Goal: Book appointment/travel/reservation

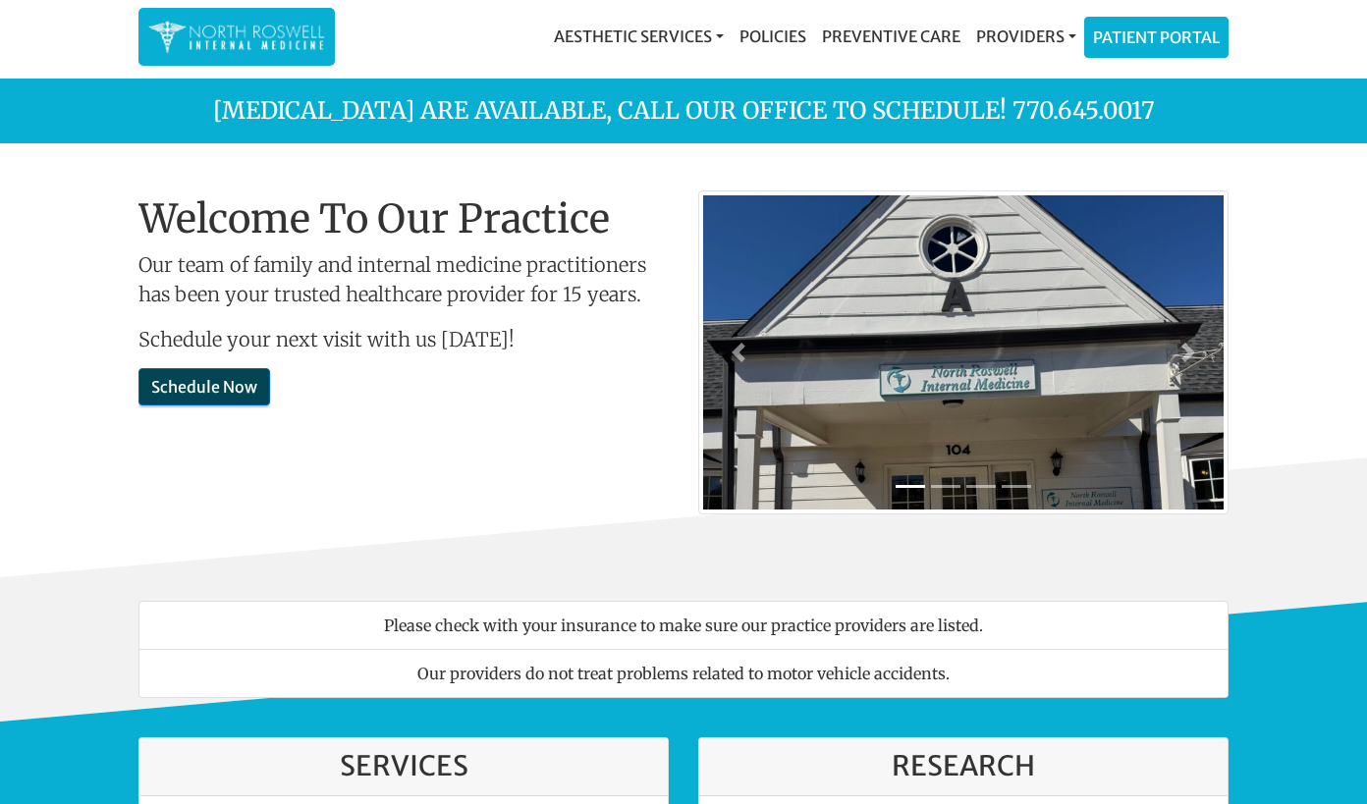
click at [210, 380] on link "Schedule Now" at bounding box center [204, 386] width 132 height 37
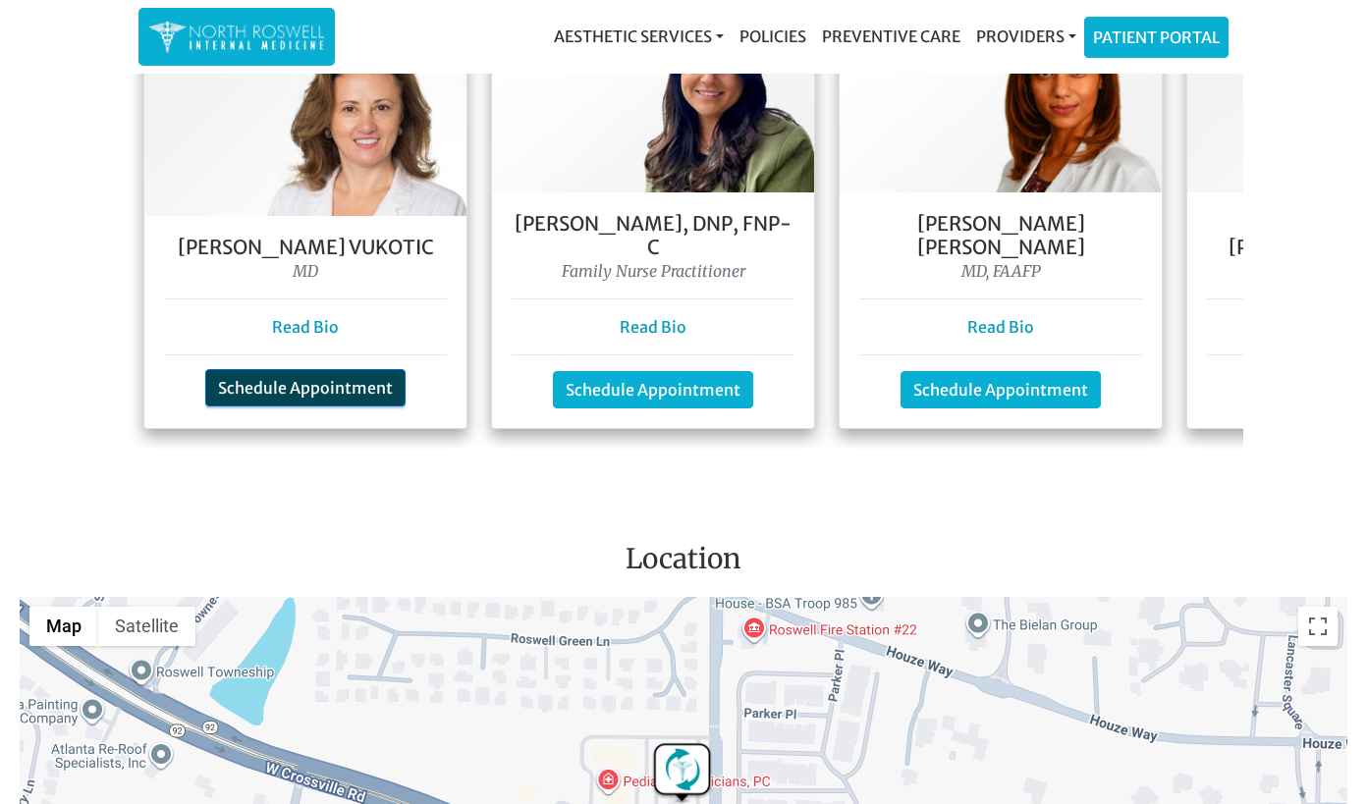
click at [270, 370] on link "Schedule Appointment" at bounding box center [305, 387] width 200 height 37
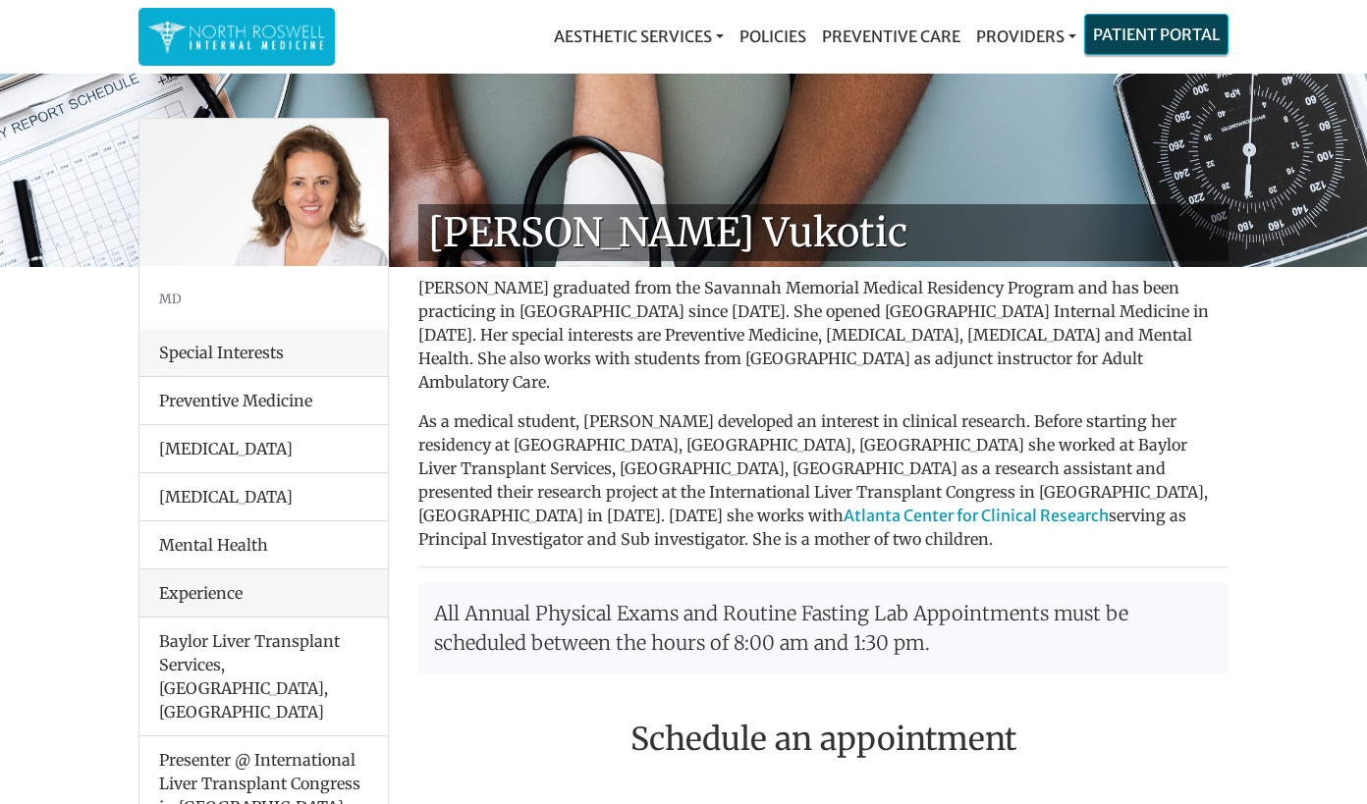
click at [1141, 36] on link "Patient Portal" at bounding box center [1156, 34] width 142 height 39
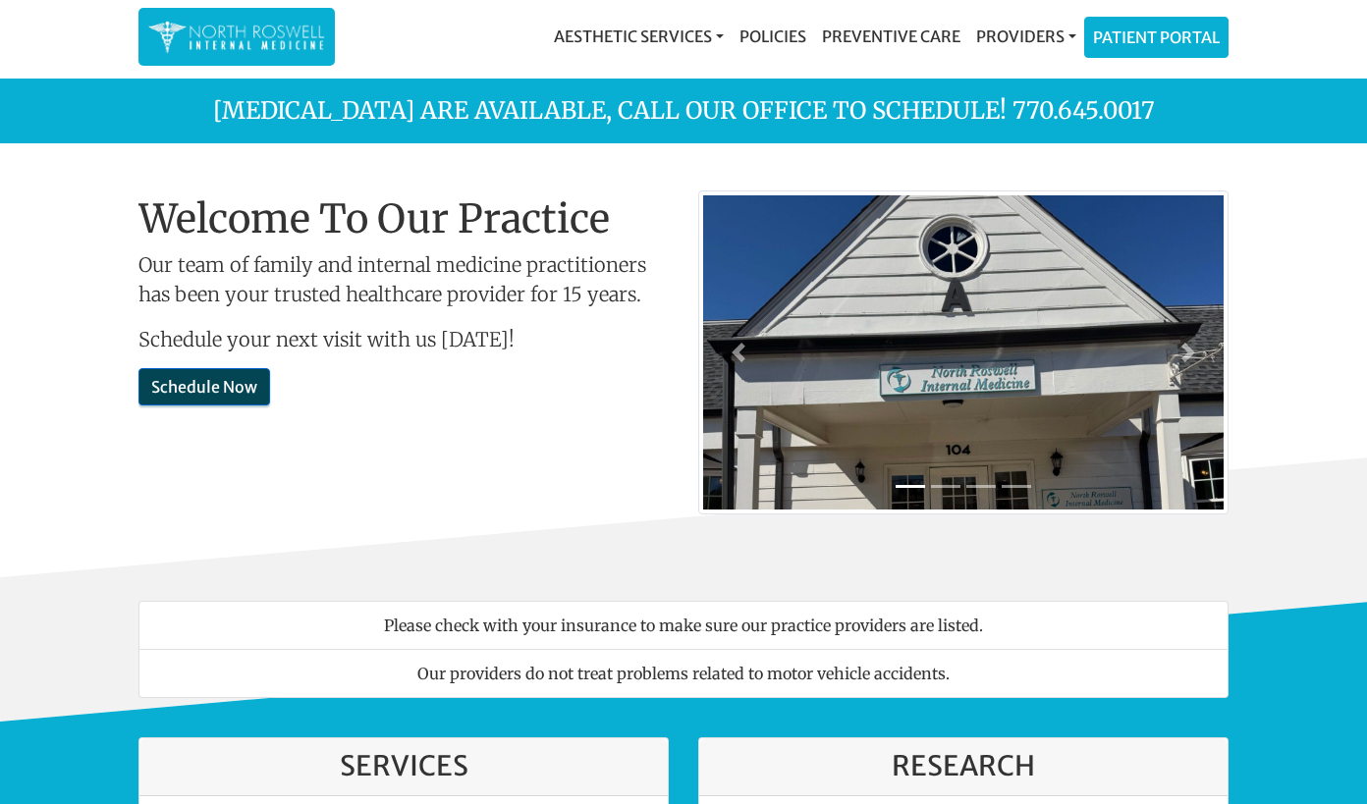
click at [187, 405] on link "Schedule Now" at bounding box center [204, 386] width 132 height 37
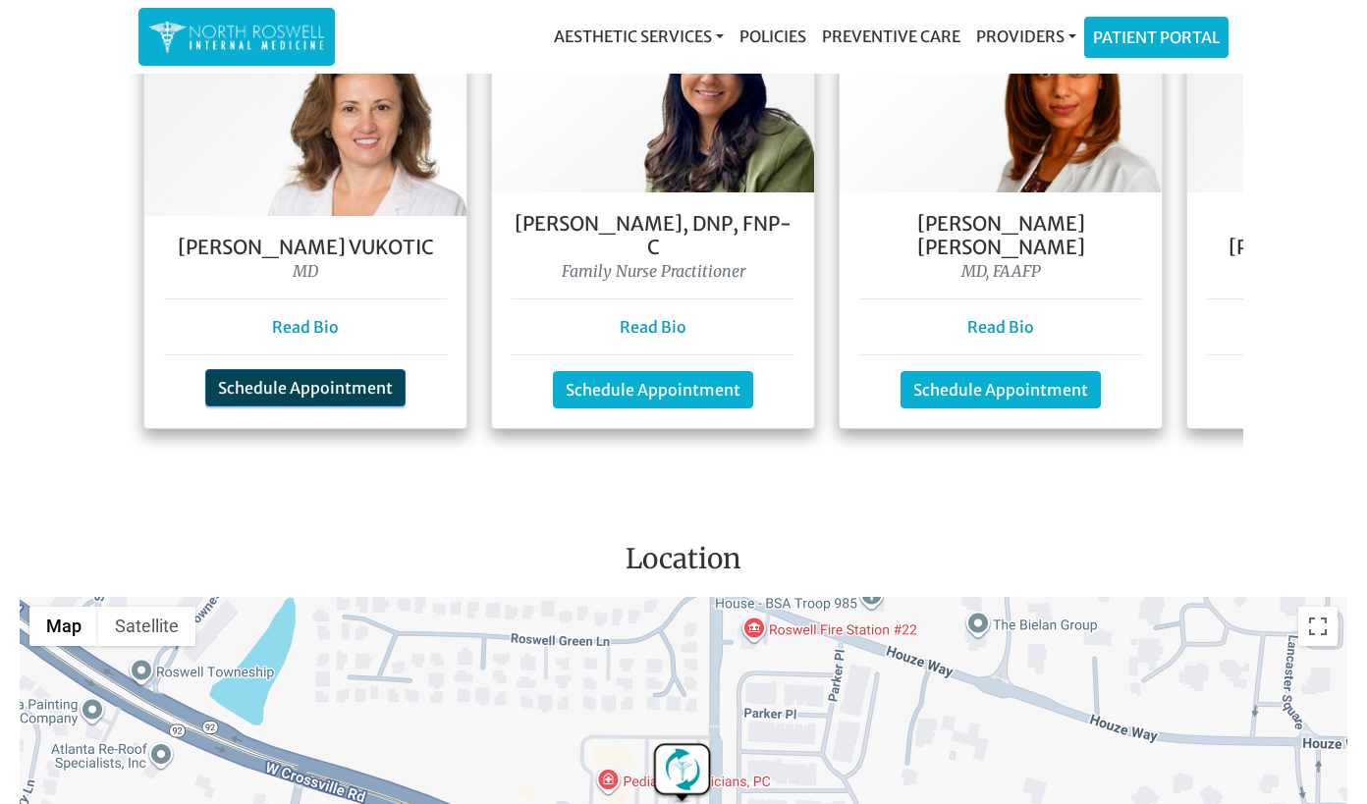
click at [284, 382] on link "Schedule Appointment" at bounding box center [305, 387] width 200 height 37
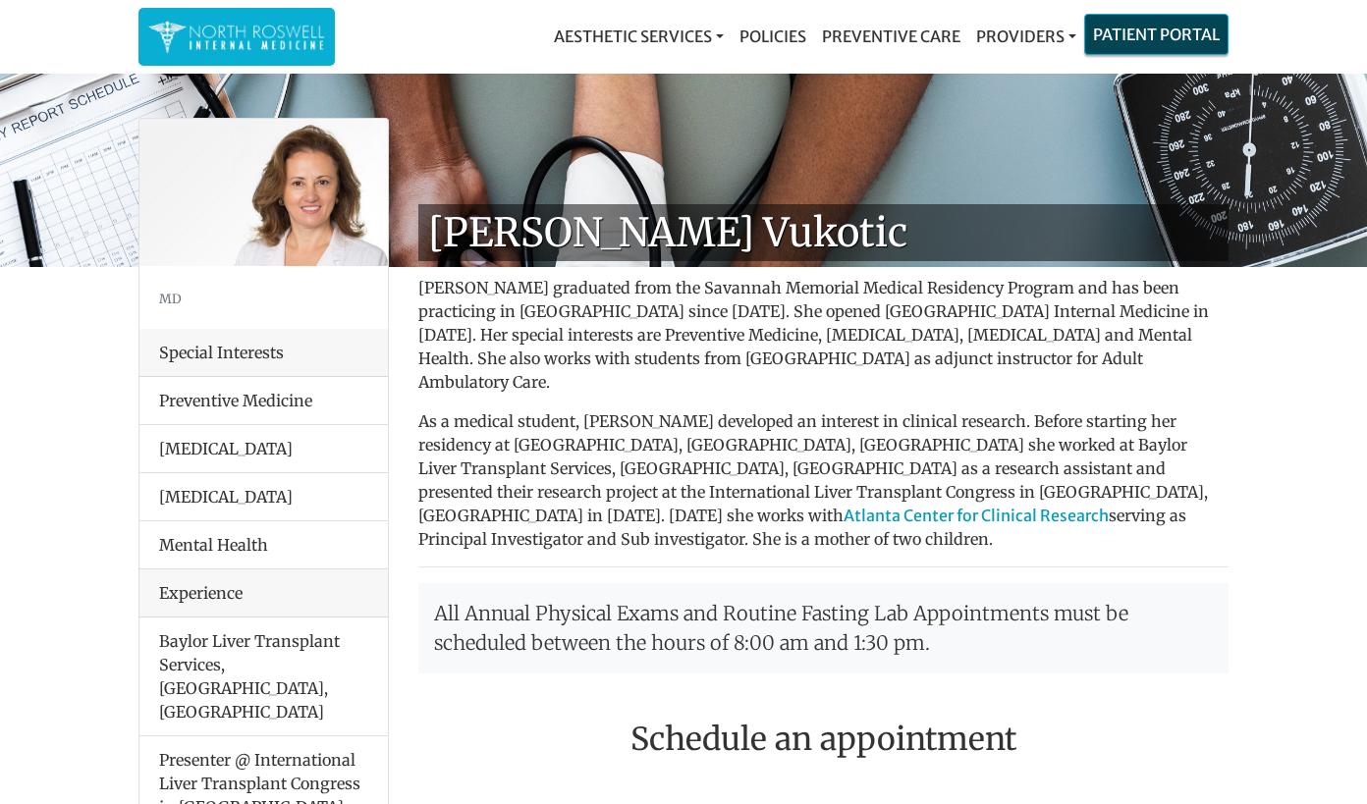
click at [1161, 31] on link "Patient Portal" at bounding box center [1156, 34] width 142 height 39
